Goal: Task Accomplishment & Management: Use online tool/utility

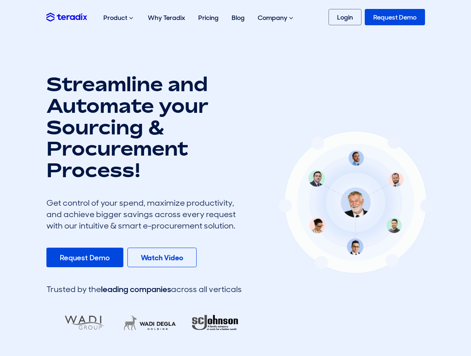
click at [109, 259] on link "Request Demo" at bounding box center [84, 257] width 77 height 20
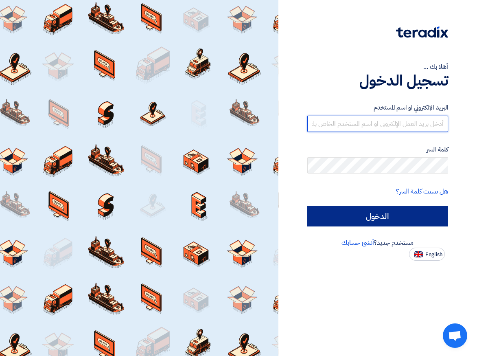
type input "firas@emt-design.com.sa"
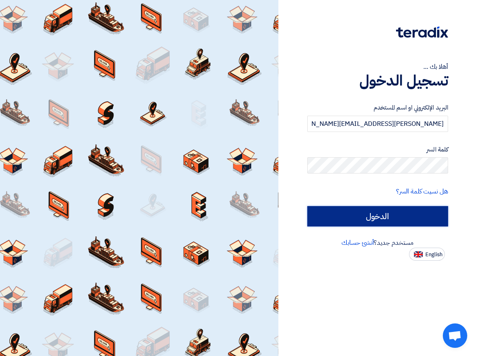
click at [397, 217] on input "الدخول" at bounding box center [377, 216] width 141 height 20
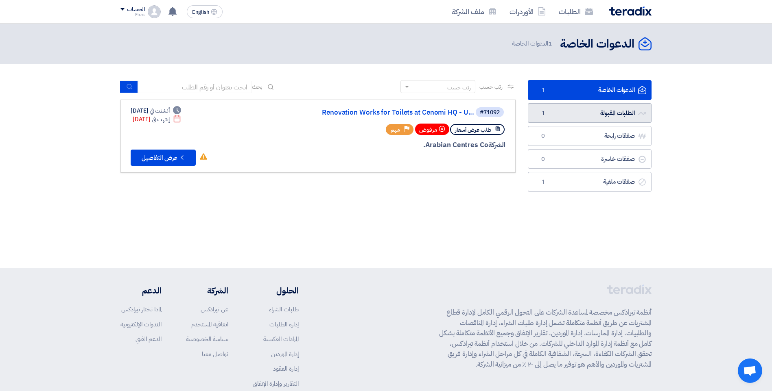
click at [476, 108] on link "الطلبات المقبولة الطلبات المقبولة 1" at bounding box center [590, 113] width 124 height 20
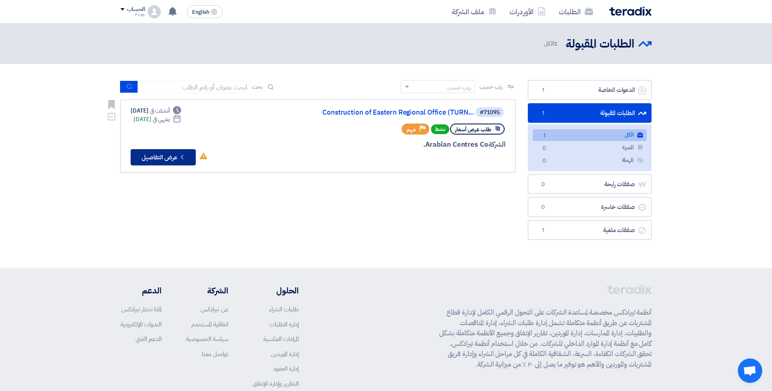
click at [158, 157] on button "Check details عرض التفاصيل" at bounding box center [163, 157] width 65 height 16
